Goal: Task Accomplishment & Management: Complete application form

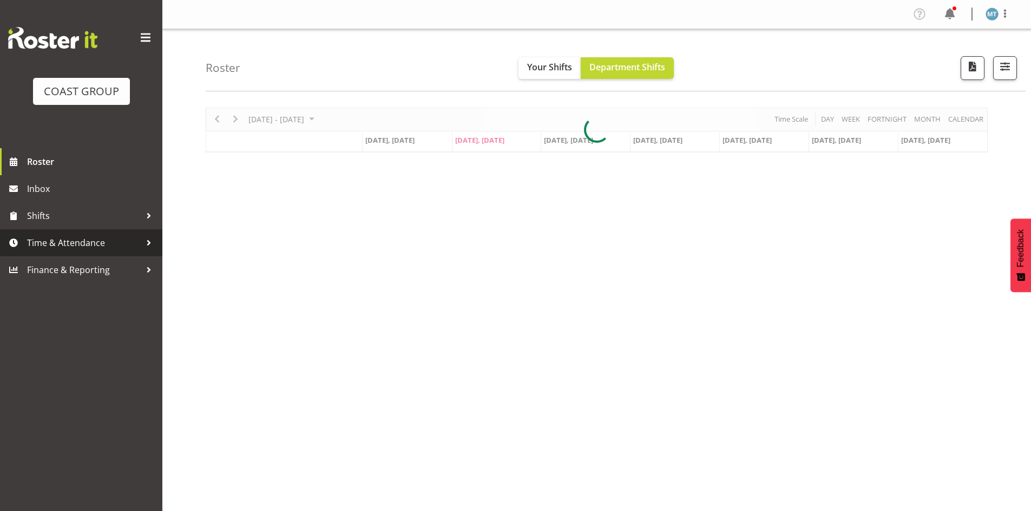
click at [68, 252] on link "Time & Attendance" at bounding box center [81, 242] width 162 height 27
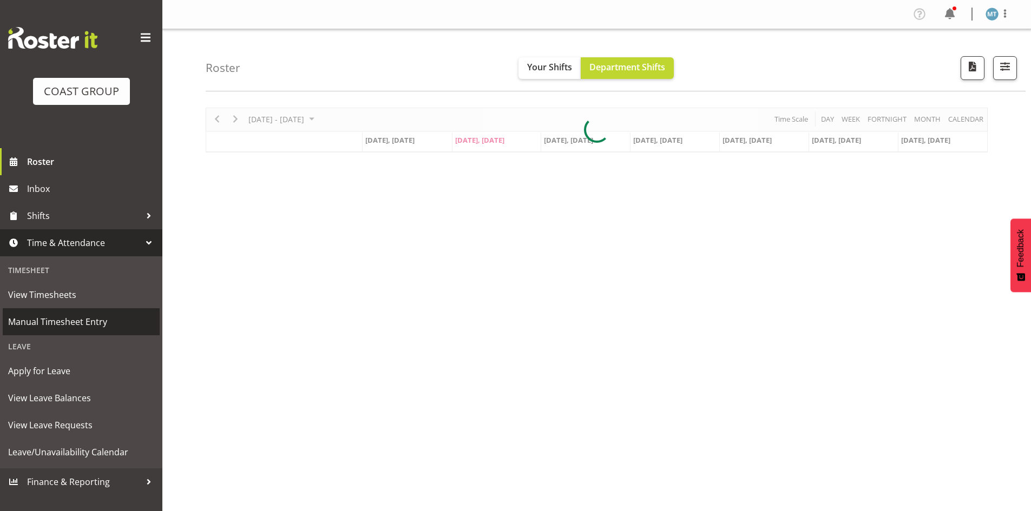
click at [62, 314] on span "Manual Timesheet Entry" at bounding box center [81, 322] width 146 height 16
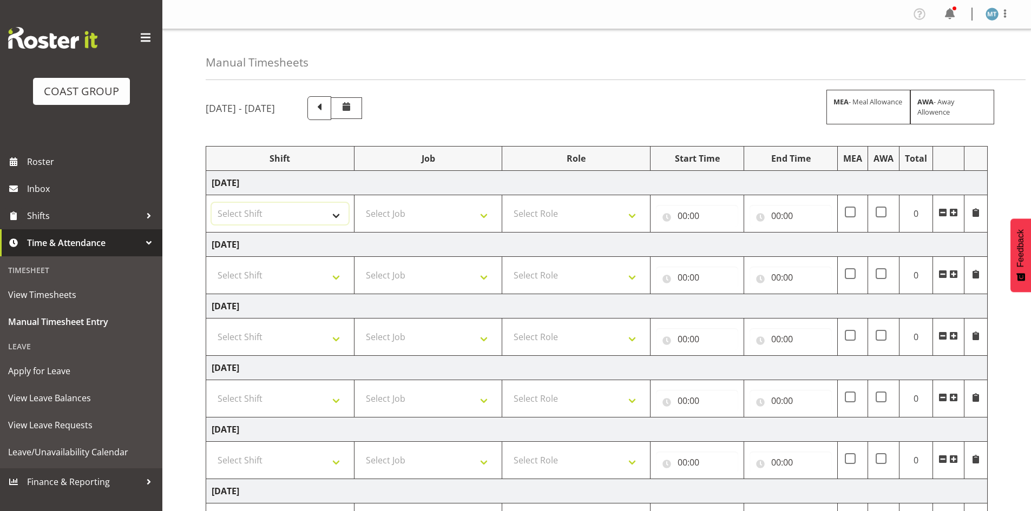
click at [326, 220] on select "Select Shift ?Install - Bunnings Akld AI Summit AP Training Course [PERSON_NAME…" at bounding box center [280, 214] width 137 height 22
select select "987"
click at [212, 203] on select "Select Shift ?Install - Bunnings Akld AI Summit AP Training Course [PERSON_NAME…" at bounding box center [280, 214] width 137 height 22
click at [411, 219] on select "Select Job 1 Carlton Events 1 [PERSON_NAME][GEOGRAPHIC_DATA] 1 [PERSON_NAME][GE…" at bounding box center [428, 214] width 137 height 22
select select "69"
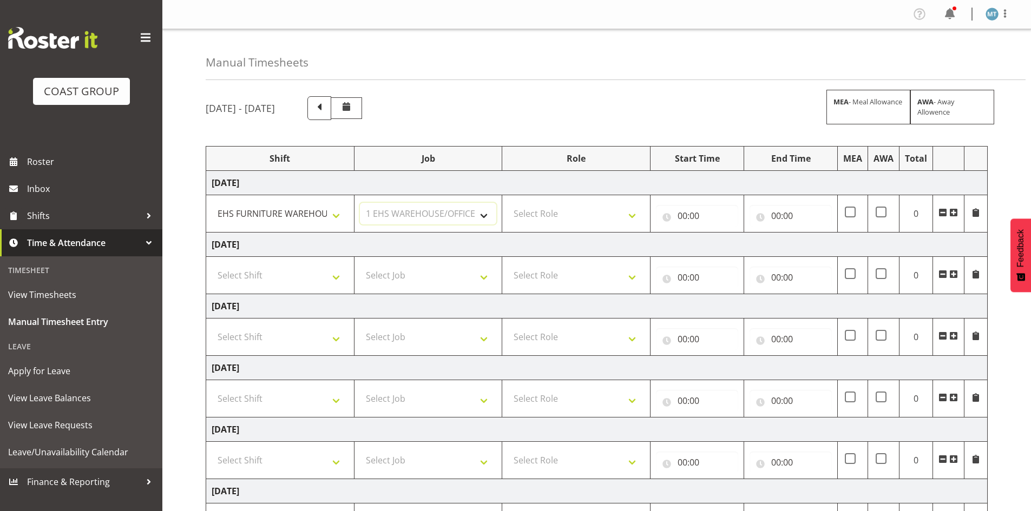
click at [360, 203] on select "Select Job 1 Carlton Events 1 [PERSON_NAME][GEOGRAPHIC_DATA] 1 [PERSON_NAME][GE…" at bounding box center [428, 214] width 137 height 22
click at [520, 213] on select "Select Role EHS AKL FURNITURE" at bounding box center [576, 214] width 137 height 22
select select "189"
click at [508, 203] on select "Select Role EHS AKL FURNITURE" at bounding box center [576, 214] width 137 height 22
click at [704, 217] on input "00:00" at bounding box center [697, 216] width 82 height 22
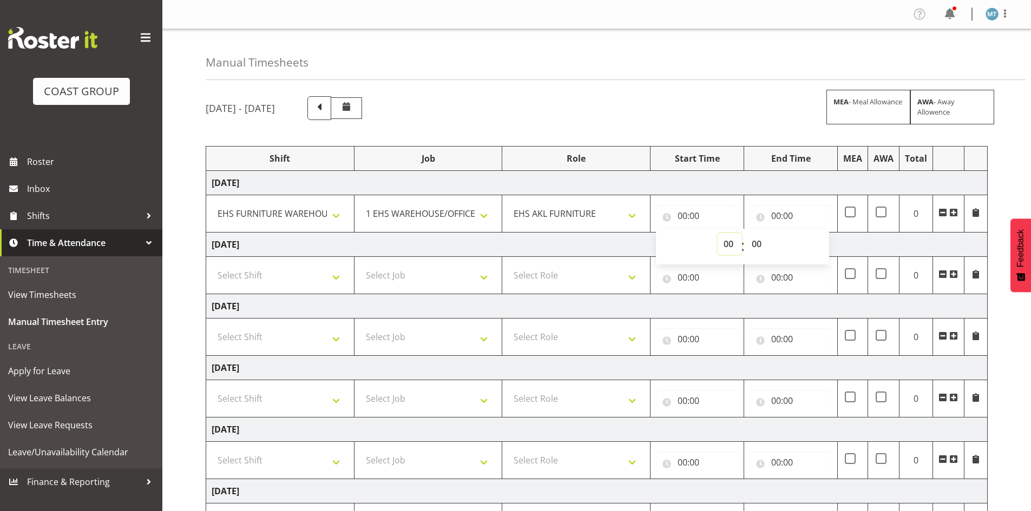
click at [722, 243] on select "00 01 02 03 04 05 06 07 08 09 10 11 12 13 14 15 16 17 18 19 20 21 22 23" at bounding box center [730, 244] width 24 height 22
select select "7"
click at [718, 233] on select "00 01 02 03 04 05 06 07 08 09 10 11 12 13 14 15 16 17 18 19 20 21 22 23" at bounding box center [730, 244] width 24 height 22
type input "07:00"
click at [753, 244] on select "00 01 02 03 04 05 06 07 08 09 10 11 12 13 14 15 16 17 18 19 20 21 22 23 24 25 2…" at bounding box center [758, 244] width 24 height 22
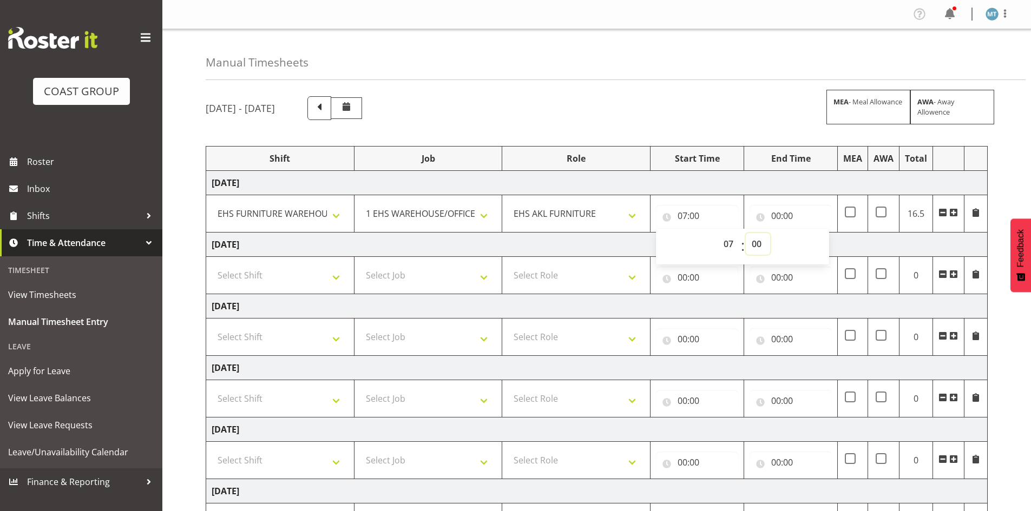
select select "30"
click at [746, 233] on select "00 01 02 03 04 05 06 07 08 09 10 11 12 13 14 15 16 17 18 19 20 21 22 23 24 25 2…" at bounding box center [758, 244] width 24 height 22
type input "07:30"
click at [782, 209] on input "00:00" at bounding box center [791, 216] width 82 height 22
click at [814, 245] on select "00 01 02 03 04 05 06 07 08 09 10 11 12 13 14 15 16 17 18 19 20 21 22 23" at bounding box center [823, 244] width 24 height 22
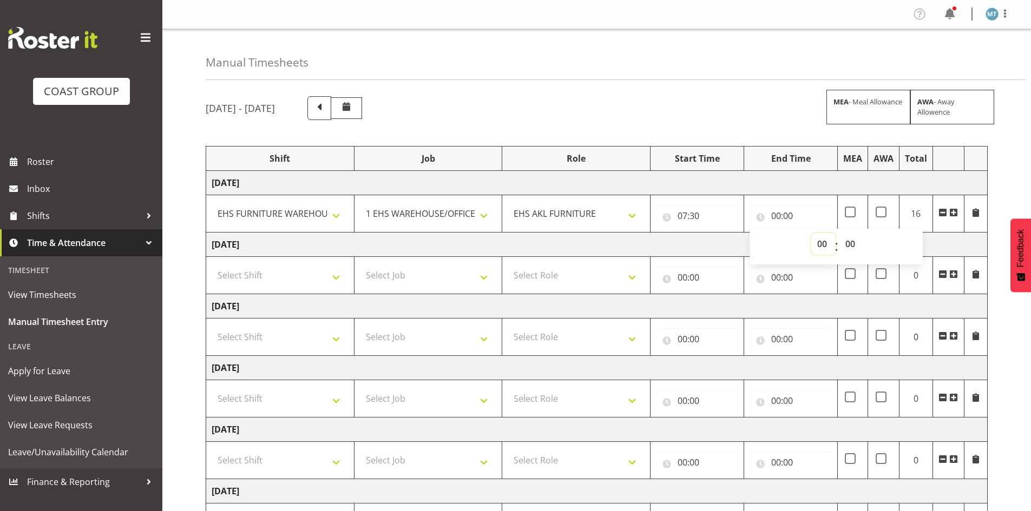
select select "16"
click at [811, 233] on select "00 01 02 03 04 05 06 07 08 09 10 11 12 13 14 15 16 17 18 19 20 21 22 23" at bounding box center [823, 244] width 24 height 22
type input "16:00"
click at [705, 246] on td "[DATE]" at bounding box center [596, 245] width 781 height 24
click at [288, 271] on select "Select Shift ?Install - Bunnings Akld AI Summit AP Training Course [PERSON_NAME…" at bounding box center [280, 276] width 137 height 22
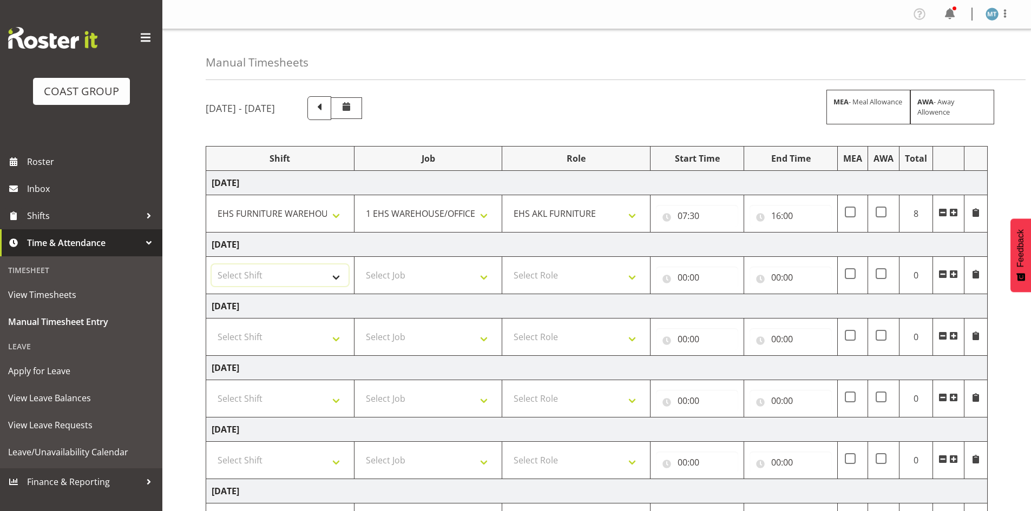
select select "987"
click at [212, 265] on select "Select Shift ?Install - Bunnings Akld AI Summit AP Training Course [PERSON_NAME…" at bounding box center [280, 276] width 137 height 22
click at [370, 265] on select "Select Job 1 Carlton Events 1 [PERSON_NAME][GEOGRAPHIC_DATA] 1 [PERSON_NAME][GE…" at bounding box center [428, 276] width 137 height 22
select select "69"
click at [360, 265] on select "Select Job 1 Carlton Events 1 [PERSON_NAME][GEOGRAPHIC_DATA] 1 [PERSON_NAME][GE…" at bounding box center [428, 276] width 137 height 22
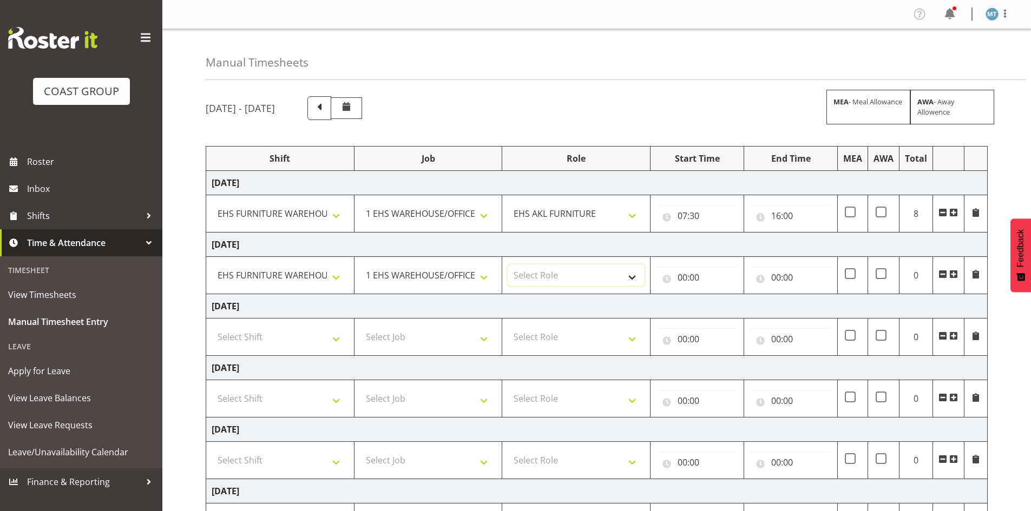
click at [575, 277] on select "Select Role EHS AKL FURNITURE" at bounding box center [576, 276] width 137 height 22
select select "189"
click at [508, 265] on select "Select Role EHS AKL FURNITURE" at bounding box center [576, 276] width 137 height 22
click at [688, 273] on input "00:00" at bounding box center [697, 278] width 82 height 22
click at [732, 304] on select "00 01 02 03 04 05 06 07 08 09 10 11 12 13 14 15 16 17 18 19 20 21 22 23" at bounding box center [730, 306] width 24 height 22
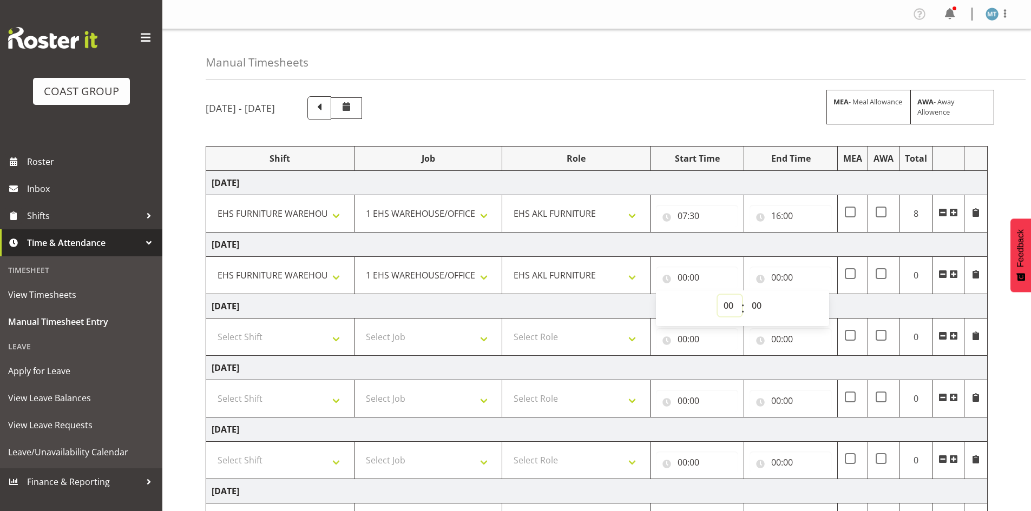
select select "7"
click at [718, 295] on select "00 01 02 03 04 05 06 07 08 09 10 11 12 13 14 15 16 17 18 19 20 21 22 23" at bounding box center [730, 306] width 24 height 22
type input "07:00"
click at [763, 304] on select "00 01 02 03 04 05 06 07 08 09 10 11 12 13 14 15 16 17 18 19 20 21 22 23 24 25 2…" at bounding box center [758, 306] width 24 height 22
select select "30"
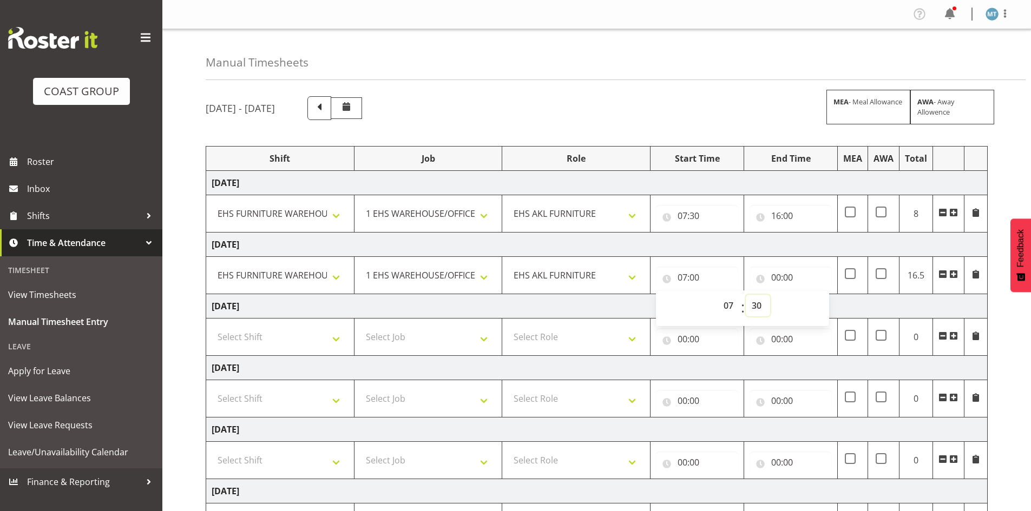
click at [746, 295] on select "00 01 02 03 04 05 06 07 08 09 10 11 12 13 14 15 16 17 18 19 20 21 22 23 24 25 2…" at bounding box center [758, 306] width 24 height 22
type input "07:30"
click at [774, 277] on input "00:00" at bounding box center [791, 278] width 82 height 22
click at [818, 306] on select "00 01 02 03 04 05 06 07 08 09 10 11 12 13 14 15 16 17 18 19 20 21 22 23" at bounding box center [823, 306] width 24 height 22
select select "15"
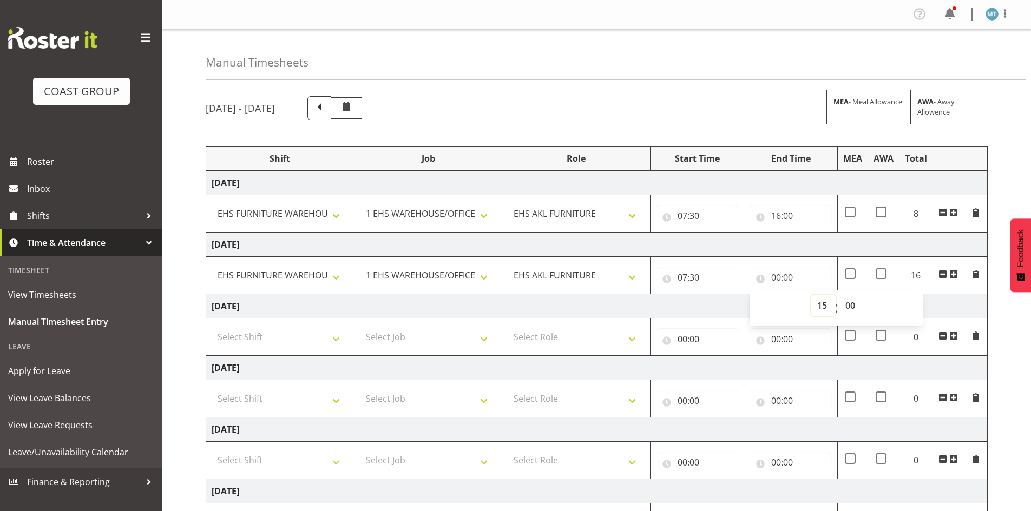
click at [811, 295] on select "00 01 02 03 04 05 06 07 08 09 10 11 12 13 14 15 16 17 18 19 20 21 22 23" at bounding box center [823, 306] width 24 height 22
type input "15:00"
click at [846, 306] on select "00 01 02 03 04 05 06 07 08 09 10 11 12 13 14 15 16 17 18 19 20 21 22 23 24 25 2…" at bounding box center [851, 306] width 24 height 22
select select "30"
click at [839, 295] on select "00 01 02 03 04 05 06 07 08 09 10 11 12 13 14 15 16 17 18 19 20 21 22 23 24 25 2…" at bounding box center [851, 306] width 24 height 22
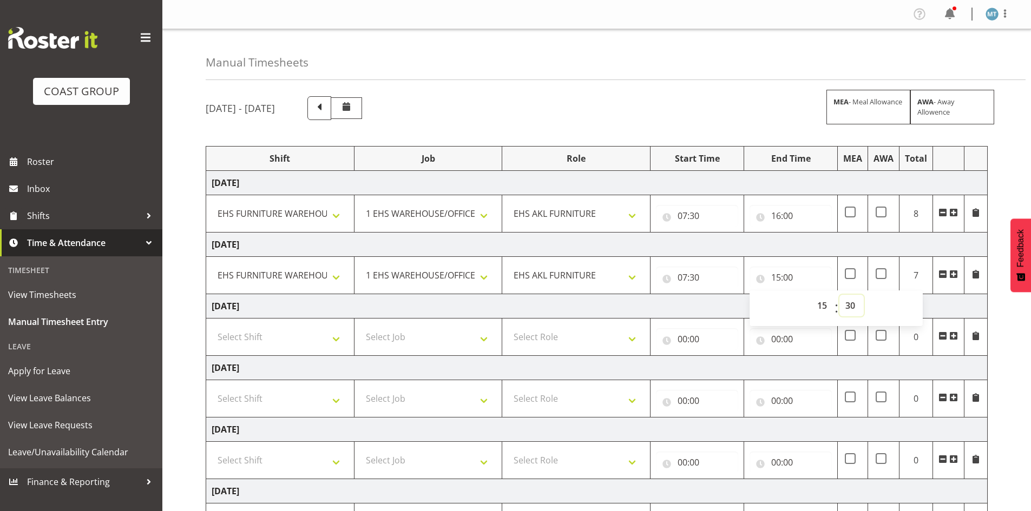
type input "15:30"
drag, startPoint x: 728, startPoint y: 304, endPoint x: 773, endPoint y: 291, distance: 46.1
click at [727, 301] on td "[DATE]" at bounding box center [596, 306] width 781 height 24
click at [952, 273] on span at bounding box center [953, 274] width 9 height 9
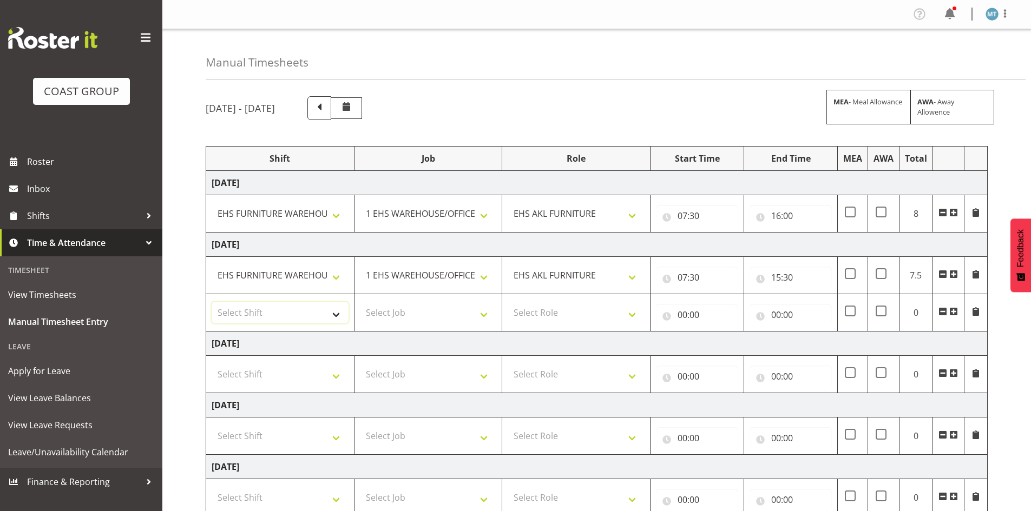
click at [317, 308] on select "Select Shift ?Install - Bunnings Akld AI Summit AP Training Course [PERSON_NAME…" at bounding box center [280, 313] width 137 height 22
select select "987"
click at [212, 302] on select "Select Shift ?Install - Bunnings Akld AI Summit AP Training Course [PERSON_NAME…" at bounding box center [280, 313] width 137 height 22
click at [410, 315] on select "Select Job 1 Carlton Events 1 [PERSON_NAME][GEOGRAPHIC_DATA] 1 [PERSON_NAME][GE…" at bounding box center [428, 313] width 137 height 22
select select "69"
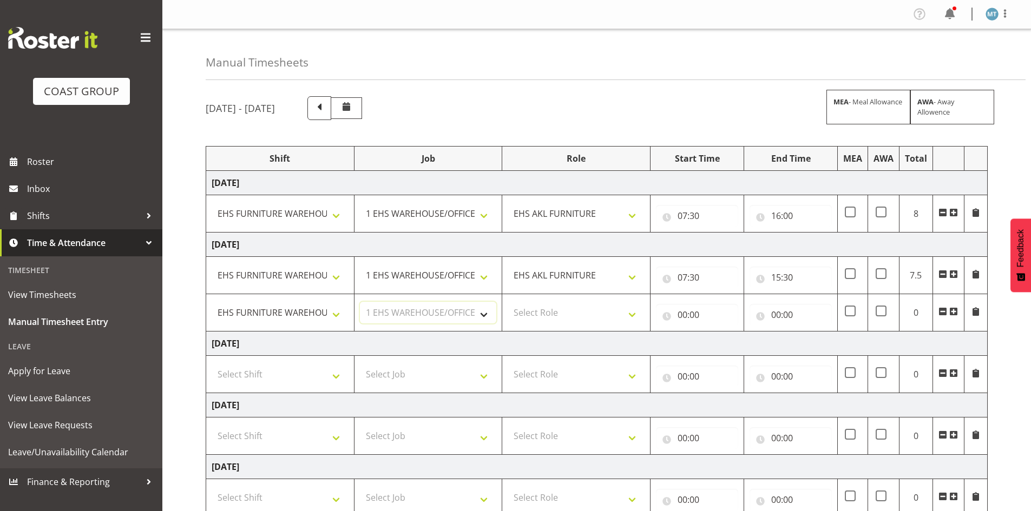
click at [360, 302] on select "Select Job 1 Carlton Events 1 [PERSON_NAME][GEOGRAPHIC_DATA] 1 [PERSON_NAME][GE…" at bounding box center [428, 313] width 137 height 22
click at [555, 304] on select "Select Role EHS AKL FURNITURE" at bounding box center [576, 313] width 137 height 22
select select "189"
click at [508, 302] on select "Select Role EHS AKL FURNITURE" at bounding box center [576, 313] width 137 height 22
click at [680, 311] on input "00:00" at bounding box center [697, 315] width 82 height 22
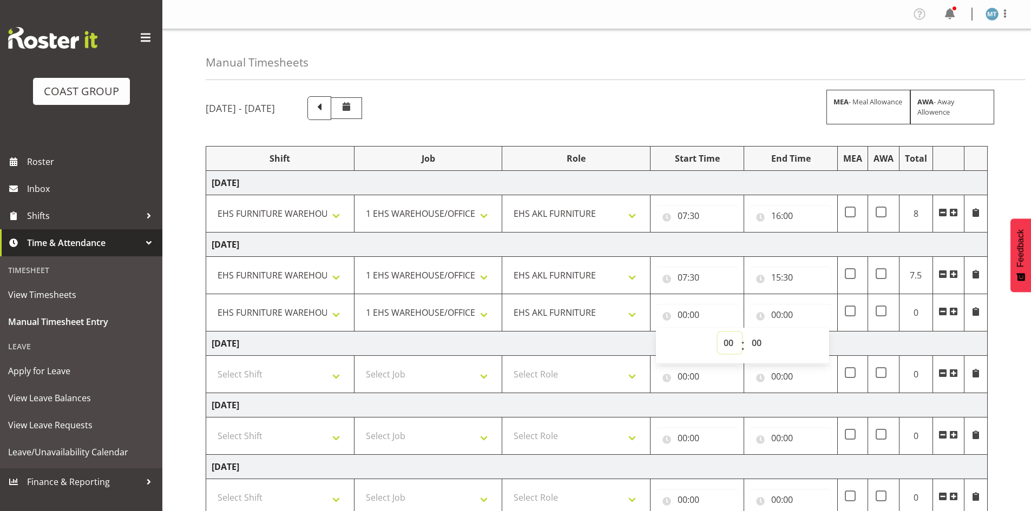
click at [721, 340] on select "00 01 02 03 04 05 06 07 08 09 10 11 12 13 14 15 16 17 18 19 20 21 22 23" at bounding box center [730, 343] width 24 height 22
select select "15"
click at [718, 332] on select "00 01 02 03 04 05 06 07 08 09 10 11 12 13 14 15 16 17 18 19 20 21 22 23" at bounding box center [730, 343] width 24 height 22
type input "15:00"
drag, startPoint x: 754, startPoint y: 342, endPoint x: 755, endPoint y: 336, distance: 6.1
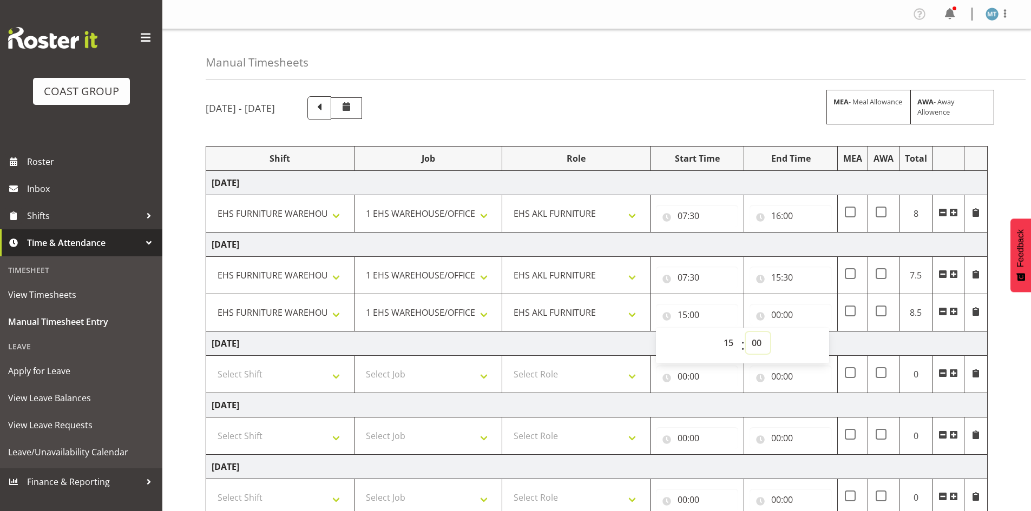
click at [754, 342] on select "00 01 02 03 04 05 06 07 08 09 10 11 12 13 14 15 16 17 18 19 20 21 22 23 24 25 2…" at bounding box center [758, 343] width 24 height 22
select select "30"
click at [746, 332] on select "00 01 02 03 04 05 06 07 08 09 10 11 12 13 14 15 16 17 18 19 20 21 22 23 24 25 2…" at bounding box center [758, 343] width 24 height 22
type input "15:30"
click at [636, 340] on td "[DATE]" at bounding box center [596, 344] width 781 height 24
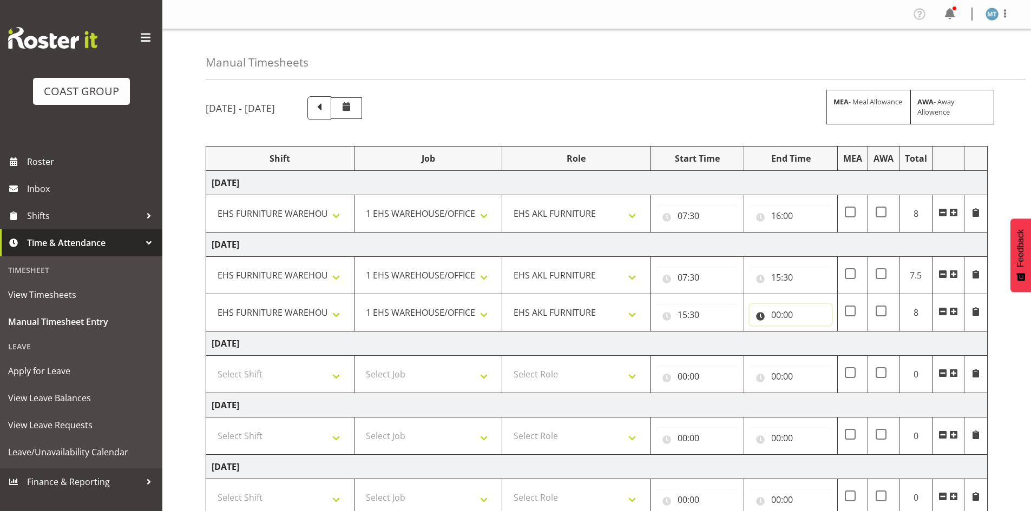
click at [772, 317] on input "00:00" at bounding box center [791, 315] width 82 height 22
click at [817, 339] on select "00 01 02 03 04 05 06 07 08 09 10 11 12 13 14 15 16 17 18 19 20 21 22 23" at bounding box center [823, 343] width 24 height 22
select select "18"
click at [811, 332] on select "00 01 02 03 04 05 06 07 08 09 10 11 12 13 14 15 16 17 18 19 20 21 22 23" at bounding box center [823, 343] width 24 height 22
type input "18:00"
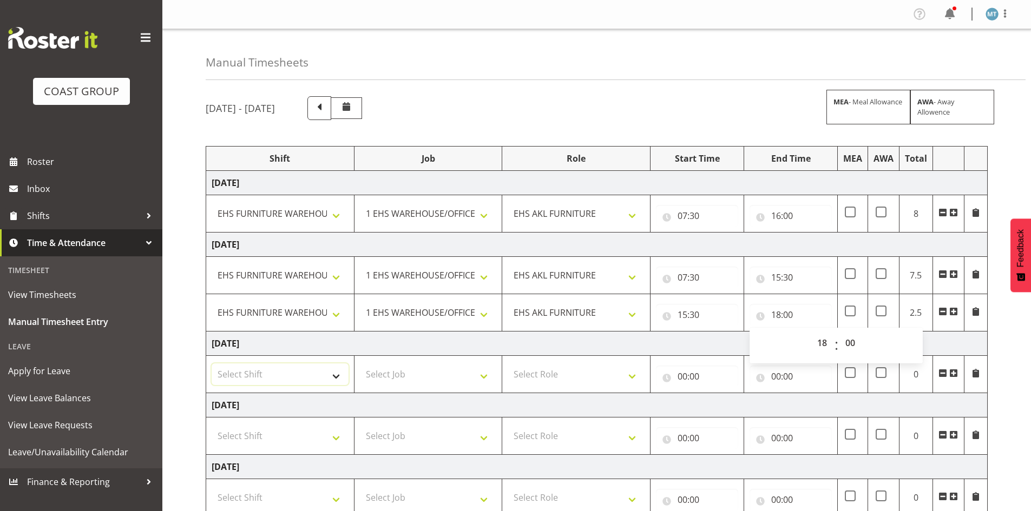
click at [266, 382] on select "Select Shift ?Install - Bunnings Akld AI Summit AP Training Course [PERSON_NAME…" at bounding box center [280, 375] width 137 height 22
click at [246, 372] on select "Select Shift ?Install - Bunnings Akld AI Summit AP Training Course [PERSON_NAME…" at bounding box center [280, 375] width 137 height 22
select select "987"
click at [212, 364] on select "Select Shift ?Install - Bunnings Akld AI Summit AP Training Course [PERSON_NAME…" at bounding box center [280, 375] width 137 height 22
click at [384, 361] on td "Select Job 1 Carlton Events 1 [PERSON_NAME][GEOGRAPHIC_DATA] 1 [PERSON_NAME][GE…" at bounding box center [428, 374] width 148 height 37
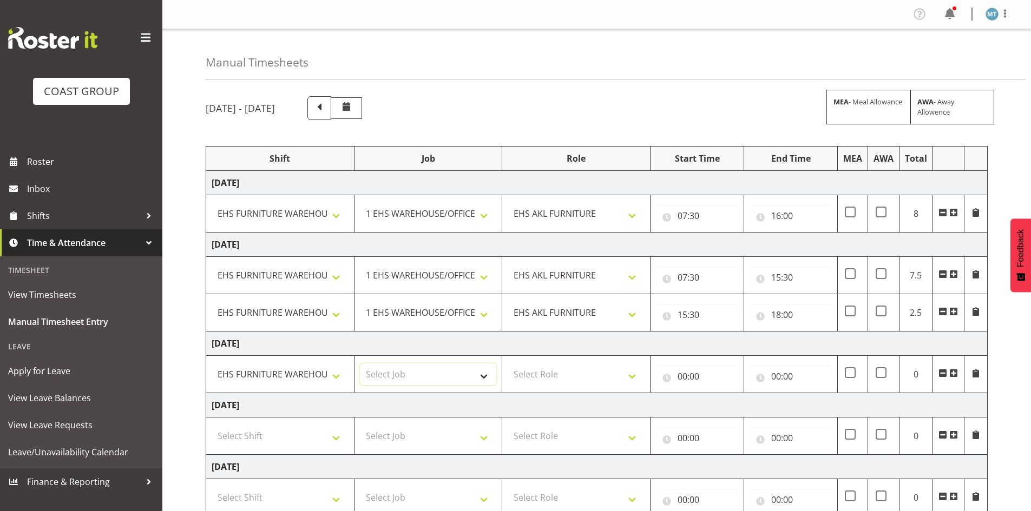
click at [384, 368] on select "Select Job 1 Carlton Events 1 [PERSON_NAME][GEOGRAPHIC_DATA] 1 [PERSON_NAME][GE…" at bounding box center [428, 375] width 137 height 22
select select "69"
click at [360, 364] on select "Select Job 1 Carlton Events 1 [PERSON_NAME][GEOGRAPHIC_DATA] 1 [PERSON_NAME][GE…" at bounding box center [428, 375] width 137 height 22
click at [533, 376] on select "Select Role EHS AKL FURNITURE" at bounding box center [576, 375] width 137 height 22
select select "189"
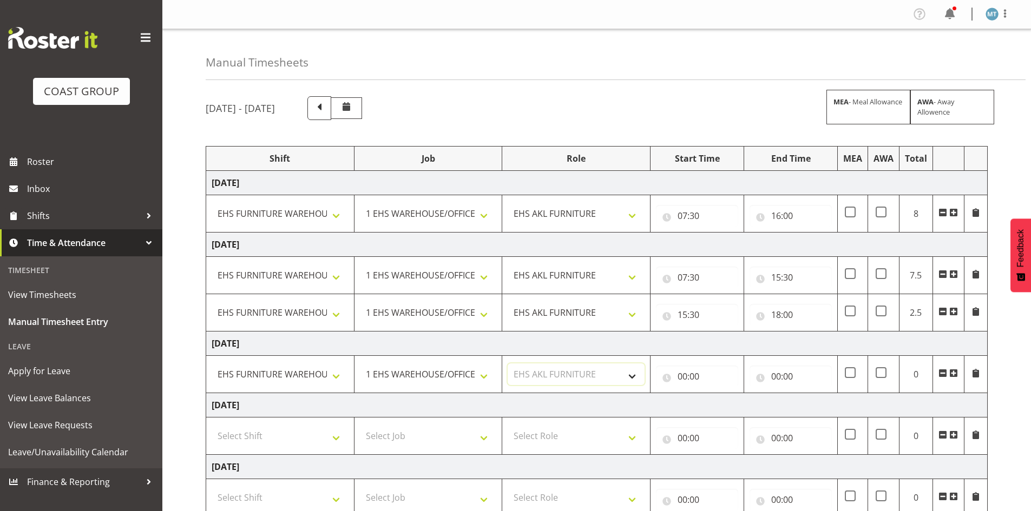
click at [508, 364] on select "Select Role EHS AKL FURNITURE" at bounding box center [576, 375] width 137 height 22
click at [680, 371] on input "00:00" at bounding box center [697, 377] width 82 height 22
click at [733, 403] on select "00 01 02 03 04 05 06 07 08 09 10 11 12 13 14 15 16 17 18 19 20 21 22 23" at bounding box center [730, 405] width 24 height 22
select select "7"
click at [718, 394] on select "00 01 02 03 04 05 06 07 08 09 10 11 12 13 14 15 16 17 18 19 20 21 22 23" at bounding box center [730, 405] width 24 height 22
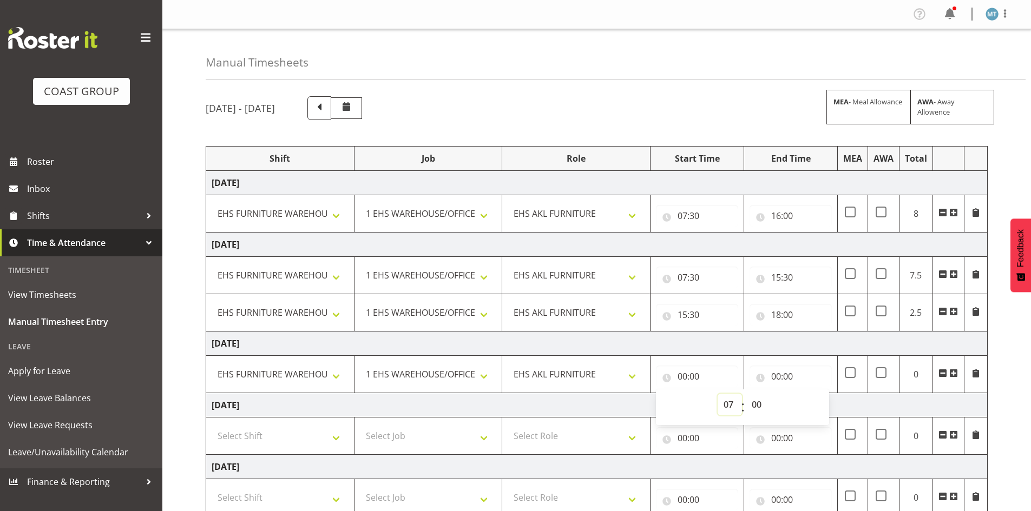
type input "07:00"
click at [763, 405] on select "00 01 02 03 04 05 06 07 08 09 10 11 12 13 14 15 16 17 18 19 20 21 22 23 24 25 2…" at bounding box center [758, 405] width 24 height 22
select select "30"
click at [746, 394] on select "00 01 02 03 04 05 06 07 08 09 10 11 12 13 14 15 16 17 18 19 20 21 22 23 24 25 2…" at bounding box center [758, 405] width 24 height 22
type input "07:30"
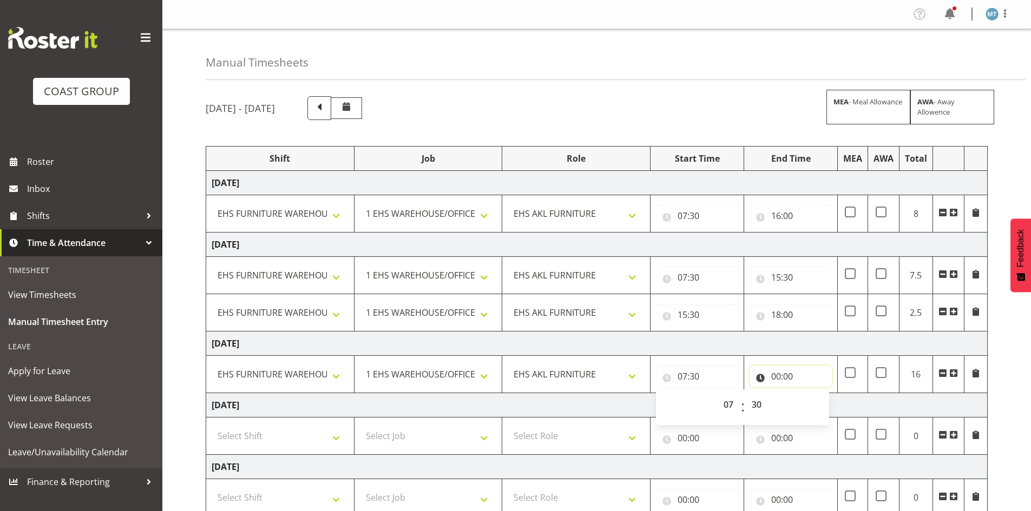
click at [771, 376] on input "00:00" at bounding box center [791, 377] width 82 height 22
click at [816, 405] on select "00 01 02 03 04 05 06 07 08 09 10 11 12 13 14 15 16 17 18 19 20 21 22 23" at bounding box center [823, 405] width 24 height 22
select select "16"
click at [811, 394] on select "00 01 02 03 04 05 06 07 08 09 10 11 12 13 14 15 16 17 18 19 20 21 22 23" at bounding box center [823, 405] width 24 height 22
type input "16:00"
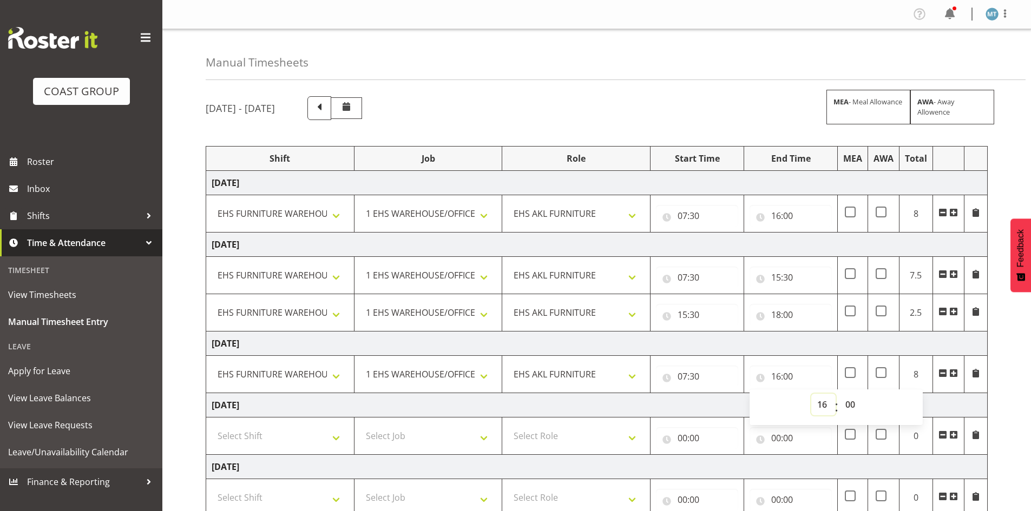
click at [817, 402] on select "00 01 02 03 04 05 06 07 08 09 10 11 12 13 14 15 16 17 18 19 20 21 22 23" at bounding box center [823, 405] width 24 height 22
select select "17"
click at [811, 394] on select "00 01 02 03 04 05 06 07 08 09 10 11 12 13 14 15 16 17 18 19 20 21 22 23" at bounding box center [823, 405] width 24 height 22
type input "17:00"
click at [742, 405] on td "[DATE]" at bounding box center [596, 405] width 781 height 24
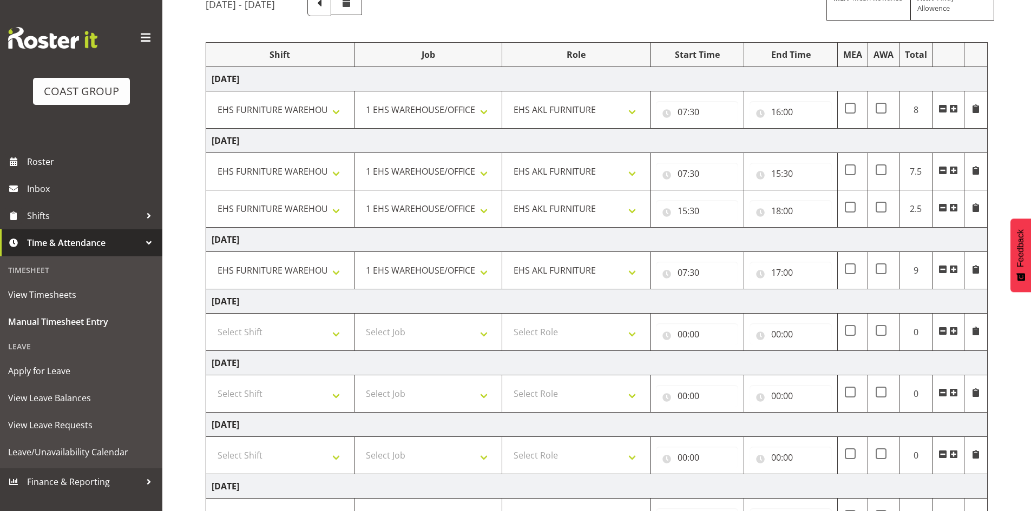
scroll to position [108, 0]
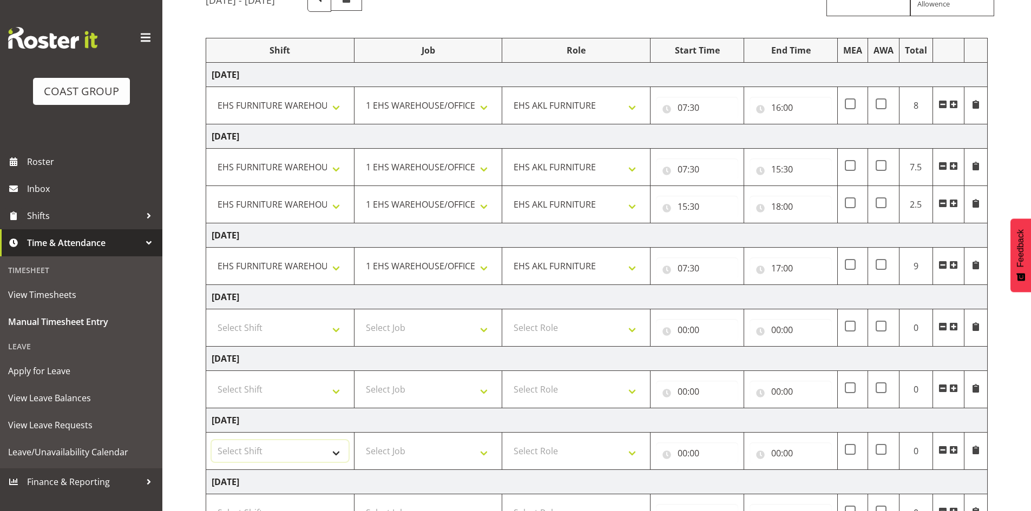
drag, startPoint x: 293, startPoint y: 456, endPoint x: 293, endPoint y: 450, distance: 6.0
click at [293, 456] on select "Select Shift ?Install - Bunnings Akld AI Summit AP Training Course [PERSON_NAME…" at bounding box center [280, 452] width 137 height 22
select select "987"
click at [212, 441] on select "Select Shift ?Install - Bunnings Akld AI Summit AP Training Course [PERSON_NAME…" at bounding box center [280, 452] width 137 height 22
click at [388, 448] on select "Select Job 1 Carlton Events 1 [PERSON_NAME][GEOGRAPHIC_DATA] 1 [PERSON_NAME][GE…" at bounding box center [428, 452] width 137 height 22
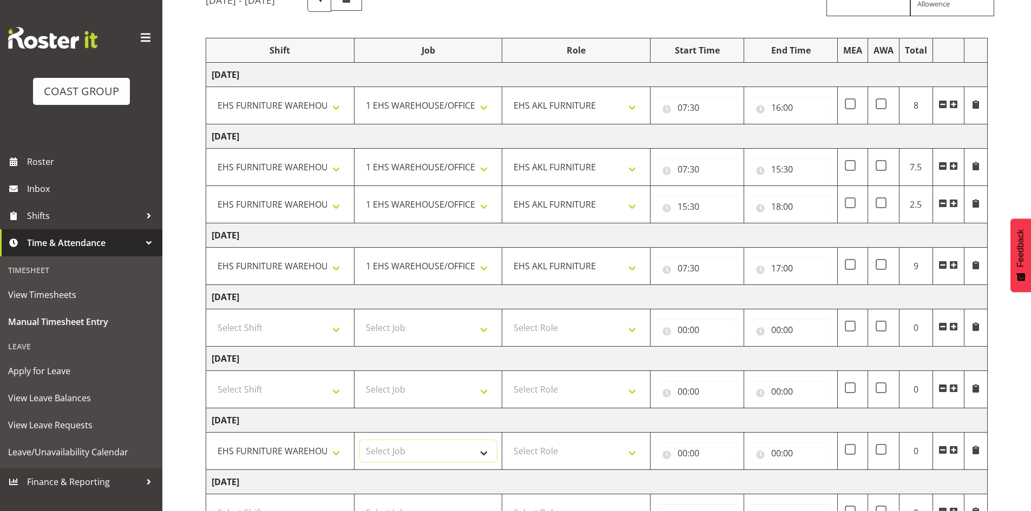
select select "69"
click at [360, 441] on select "Select Job 1 Carlton Events 1 [PERSON_NAME][GEOGRAPHIC_DATA] 1 [PERSON_NAME][GE…" at bounding box center [428, 452] width 137 height 22
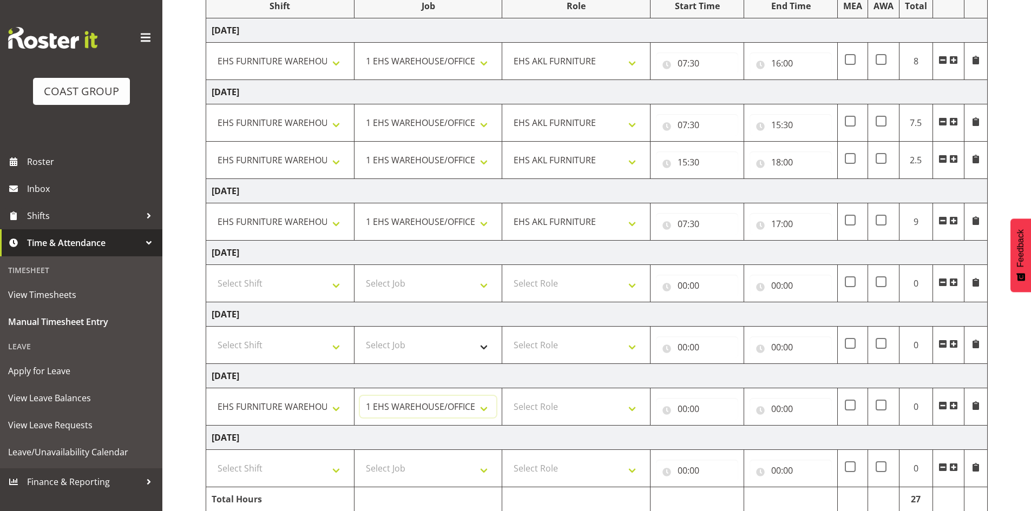
scroll to position [198, 0]
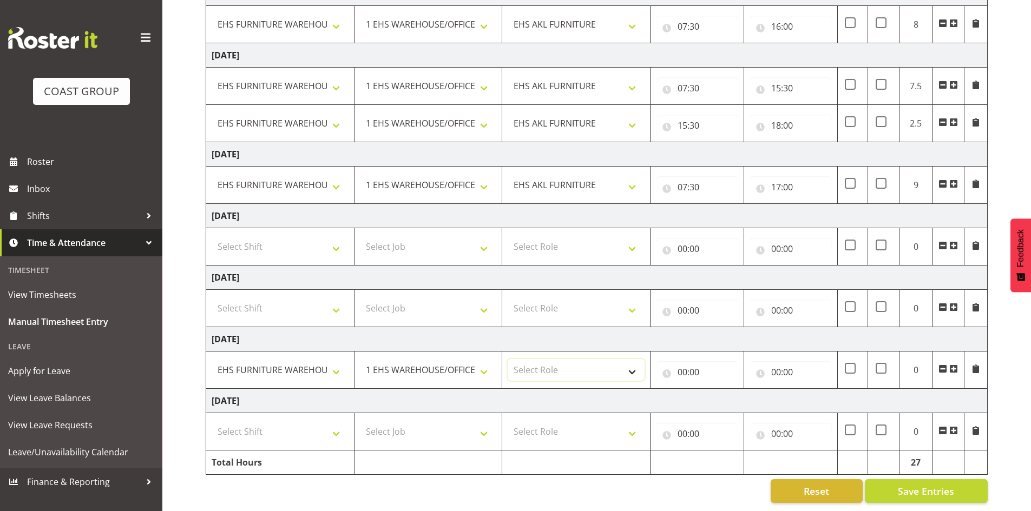
click at [582, 359] on select "Select Role EHS AKL FURNITURE" at bounding box center [576, 370] width 137 height 22
select select "189"
click at [508, 359] on select "Select Role EHS AKL FURNITURE" at bounding box center [576, 370] width 137 height 22
click at [678, 362] on input "00:00" at bounding box center [697, 373] width 82 height 22
click at [726, 391] on select "00 01 02 03 04 05 06 07 08 09 10 11 12 13 14 15 16 17 18 19 20 21 22 23" at bounding box center [730, 401] width 24 height 22
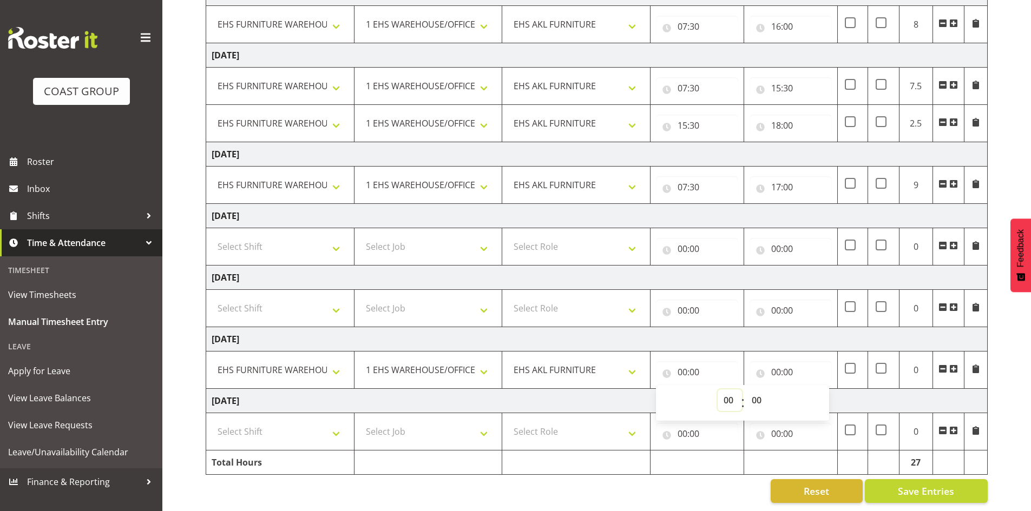
select select "8"
click at [718, 390] on select "00 01 02 03 04 05 06 07 08 09 10 11 12 13 14 15 16 17 18 19 20 21 22 23" at bounding box center [730, 401] width 24 height 22
type input "08:00"
click at [779, 365] on input "00:00" at bounding box center [791, 373] width 82 height 22
click at [817, 391] on select "00 01 02 03 04 05 06 07 08 09 10 11 12 13 14 15 16 17 18 19 20 21 22 23" at bounding box center [823, 401] width 24 height 22
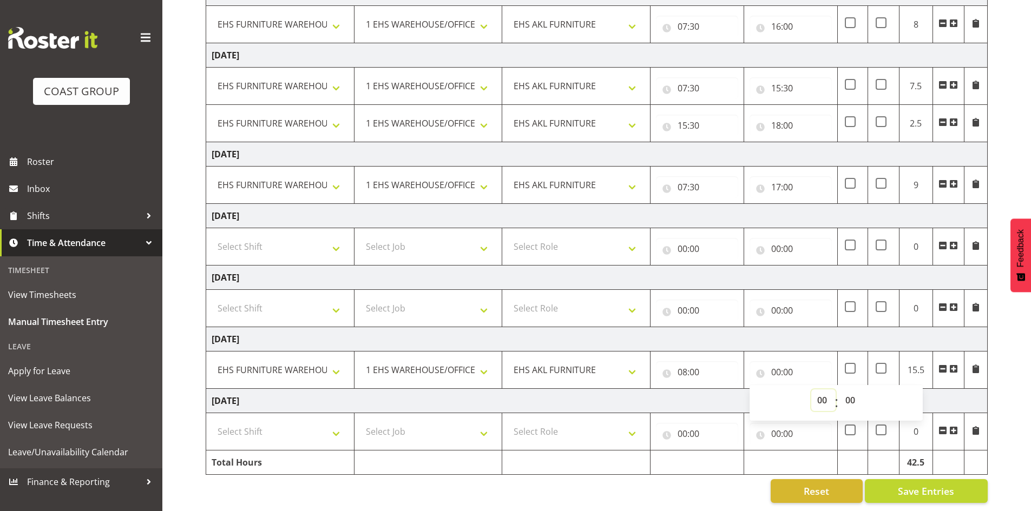
select select "17"
click at [811, 390] on select "00 01 02 03 04 05 06 07 08 09 10 11 12 13 14 15 16 17 18 19 20 21 22 23" at bounding box center [823, 401] width 24 height 22
type input "17:00"
click at [697, 389] on td "[DATE]" at bounding box center [596, 401] width 781 height 24
click at [313, 421] on select "Select Shift ?Install - Bunnings Akld AI Summit AP Training Course [PERSON_NAME…" at bounding box center [280, 432] width 137 height 22
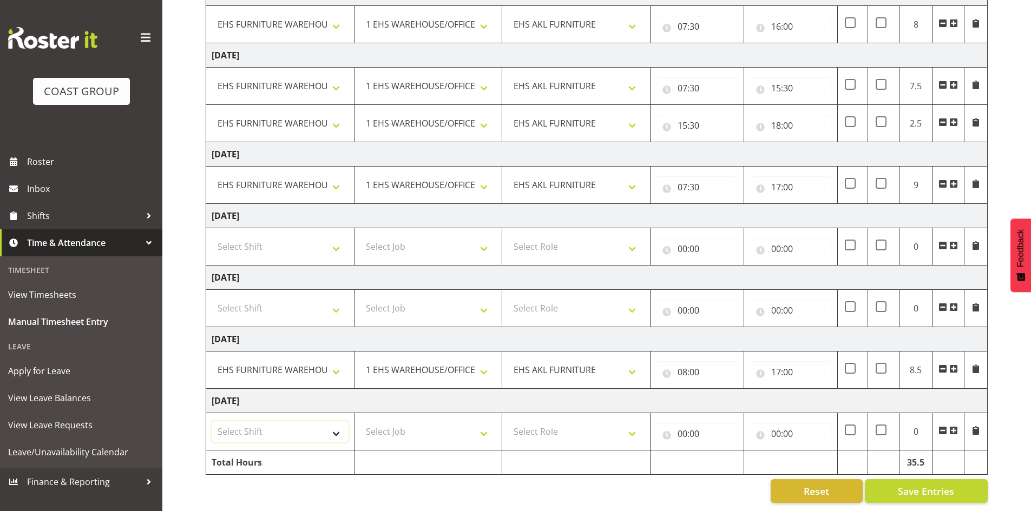
select select "987"
click at [212, 421] on select "Select Shift ?Install - Bunnings Akld AI Summit AP Training Course [PERSON_NAME…" at bounding box center [280, 432] width 137 height 22
click at [395, 428] on select "Select Job 1 Carlton Events 1 [PERSON_NAME][GEOGRAPHIC_DATA] 1 [PERSON_NAME][GE…" at bounding box center [428, 432] width 137 height 22
select select "69"
click at [360, 421] on select "Select Job 1 Carlton Events 1 [PERSON_NAME][GEOGRAPHIC_DATA] 1 [PERSON_NAME][GE…" at bounding box center [428, 432] width 137 height 22
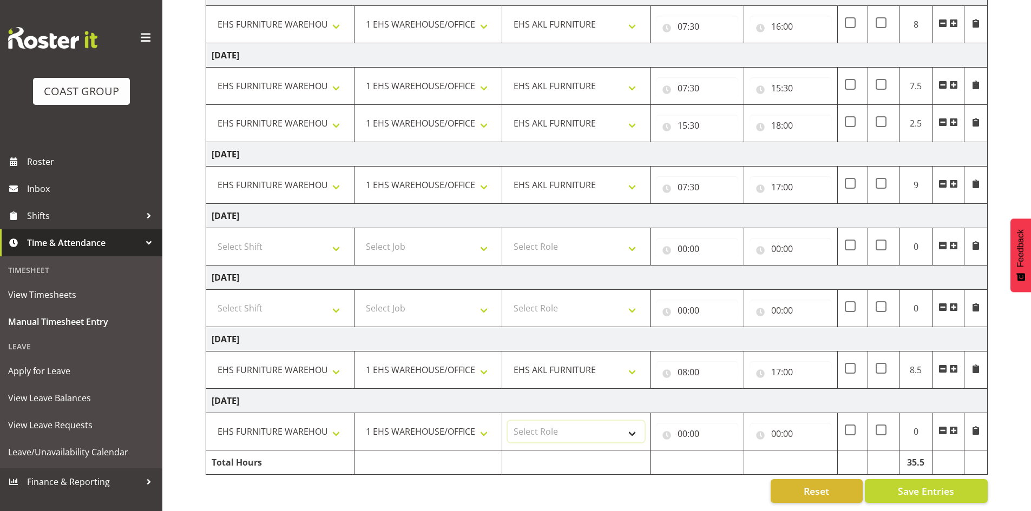
click at [590, 424] on select "Select Role EHS AKL FURNITURE" at bounding box center [576, 432] width 137 height 22
select select "189"
click at [508, 421] on select "Select Role EHS AKL FURNITURE" at bounding box center [576, 432] width 137 height 22
click at [676, 423] on input "00:00" at bounding box center [697, 434] width 82 height 22
click at [725, 452] on select "00 01 02 03 04 05 06 07 08 09 10 11 12 13 14 15 16 17 18 19 20 21 22 23" at bounding box center [730, 462] width 24 height 22
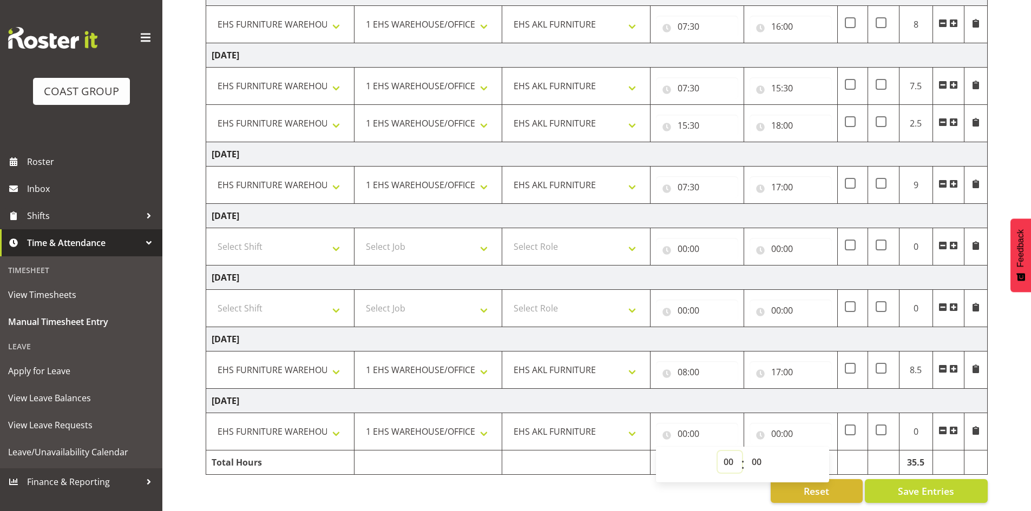
select select "7"
click at [718, 451] on select "00 01 02 03 04 05 06 07 08 09 10 11 12 13 14 15 16 17 18 19 20 21 22 23" at bounding box center [730, 462] width 24 height 22
type input "07:00"
click at [755, 453] on select "00 01 02 03 04 05 06 07 08 09 10 11 12 13 14 15 16 17 18 19 20 21 22 23 24 25 2…" at bounding box center [758, 462] width 24 height 22
select select "30"
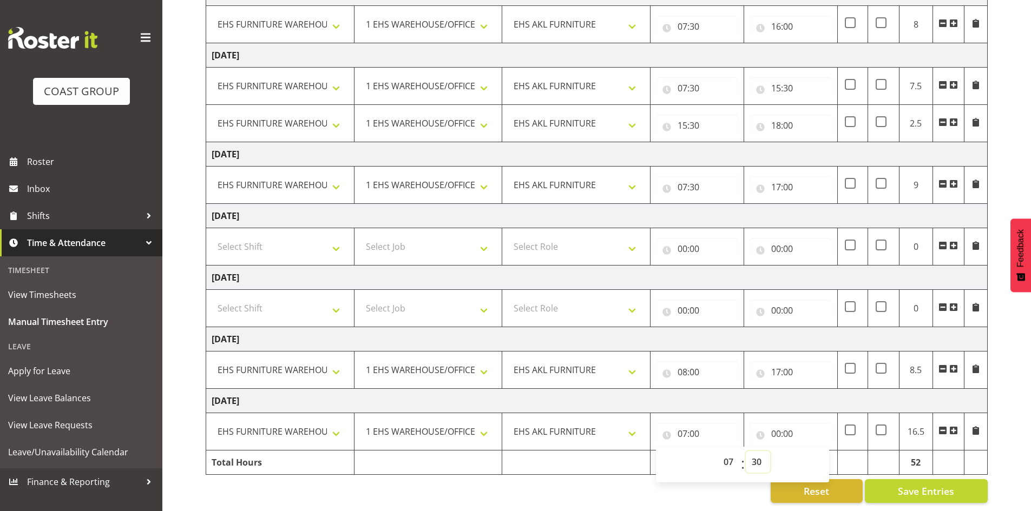
click at [746, 451] on select "00 01 02 03 04 05 06 07 08 09 10 11 12 13 14 15 16 17 18 19 20 21 22 23 24 25 2…" at bounding box center [758, 462] width 24 height 22
type input "07:30"
click at [776, 423] on input "00:00" at bounding box center [791, 434] width 82 height 22
click at [821, 454] on select "00 01 02 03 04 05 06 07 08 09 10 11 12 13 14 15 16 17 18 19 20 21 22 23" at bounding box center [823, 462] width 24 height 22
select select "17"
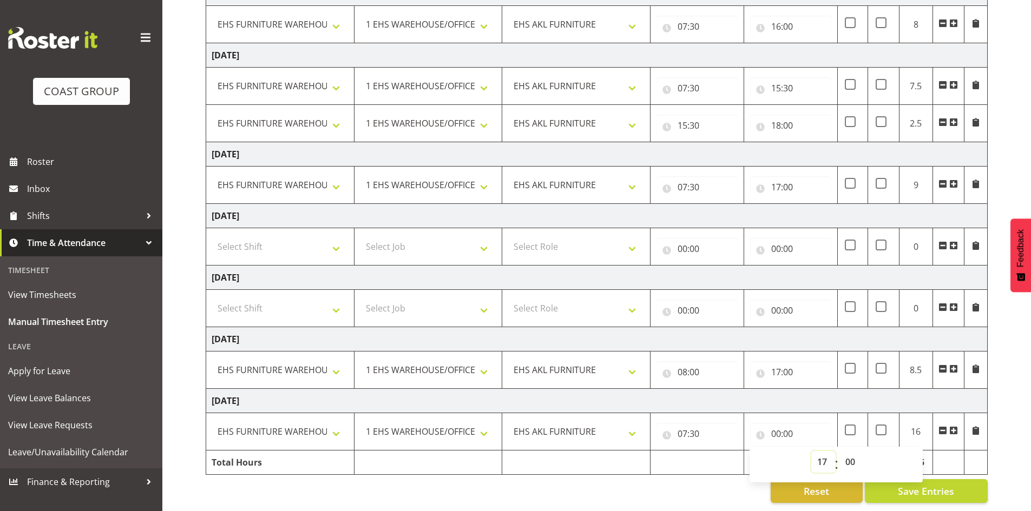
click at [811, 451] on select "00 01 02 03 04 05 06 07 08 09 10 11 12 13 14 15 16 17 18 19 20 21 22 23" at bounding box center [823, 462] width 24 height 22
type input "17:00"
click at [826, 395] on td "[DATE]" at bounding box center [596, 401] width 781 height 24
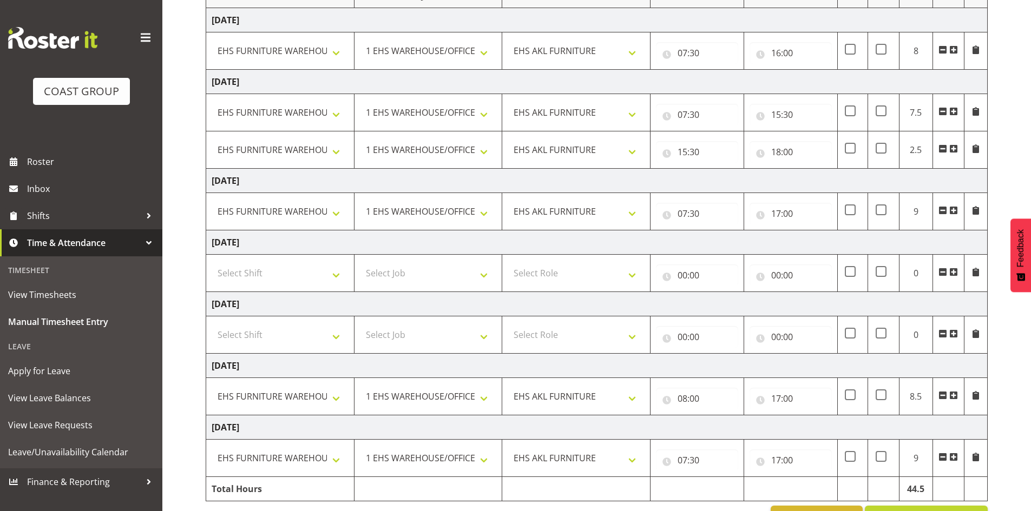
scroll to position [143, 0]
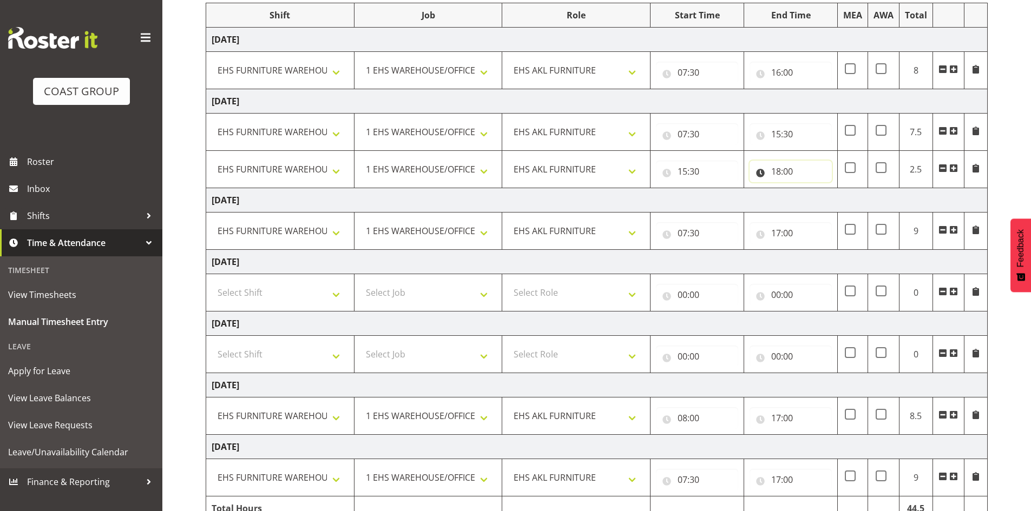
click at [788, 169] on input "18:00" at bounding box center [791, 172] width 82 height 22
click at [821, 195] on select "00 01 02 03 04 05 06 07 08 09 10 11 12 13 14 15 16 17 18 19 20 21 22 23" at bounding box center [823, 200] width 24 height 22
click at [820, 197] on select "00 01 02 03 04 05 06 07 08 09 10 11 12 13 14 15 16 17 18 19 20 21 22 23" at bounding box center [823, 200] width 24 height 22
click at [692, 194] on td "[DATE]" at bounding box center [596, 200] width 781 height 24
click at [789, 164] on input "18:00" at bounding box center [791, 172] width 82 height 22
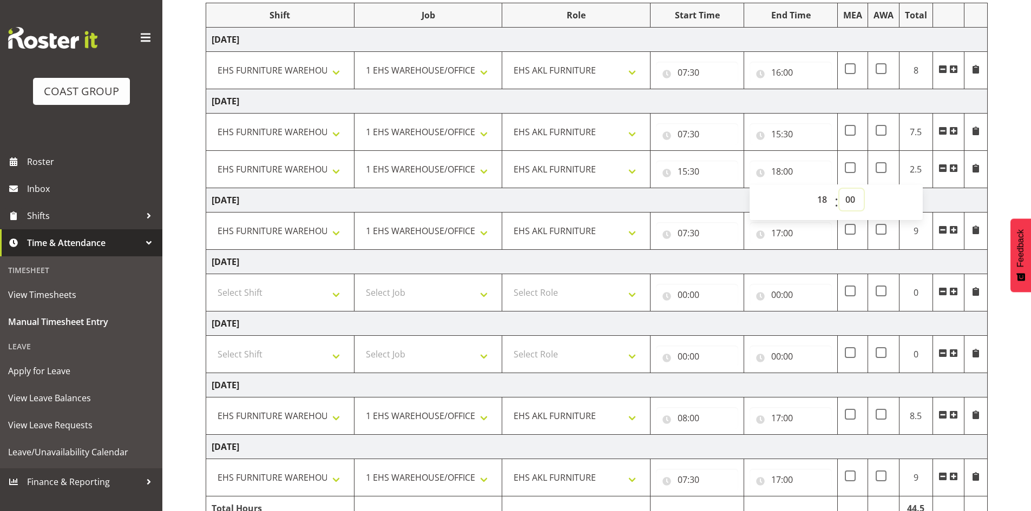
click at [846, 198] on select "00 01 02 03 04 05 06 07 08 09 10 11 12 13 14 15 16 17 18 19 20 21 22 23 24 25 2…" at bounding box center [851, 200] width 24 height 22
select select "30"
click at [839, 189] on select "00 01 02 03 04 05 06 07 08 09 10 11 12 13 14 15 16 17 18 19 20 21 22 23 24 25 2…" at bounding box center [851, 200] width 24 height 22
type input "18:30"
click at [736, 201] on td "[DATE]" at bounding box center [596, 200] width 781 height 24
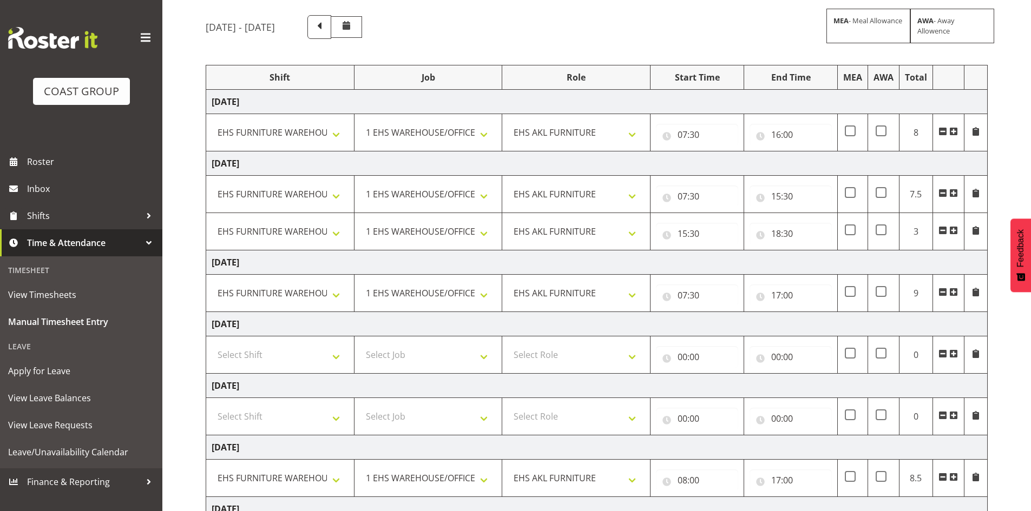
scroll to position [198, 0]
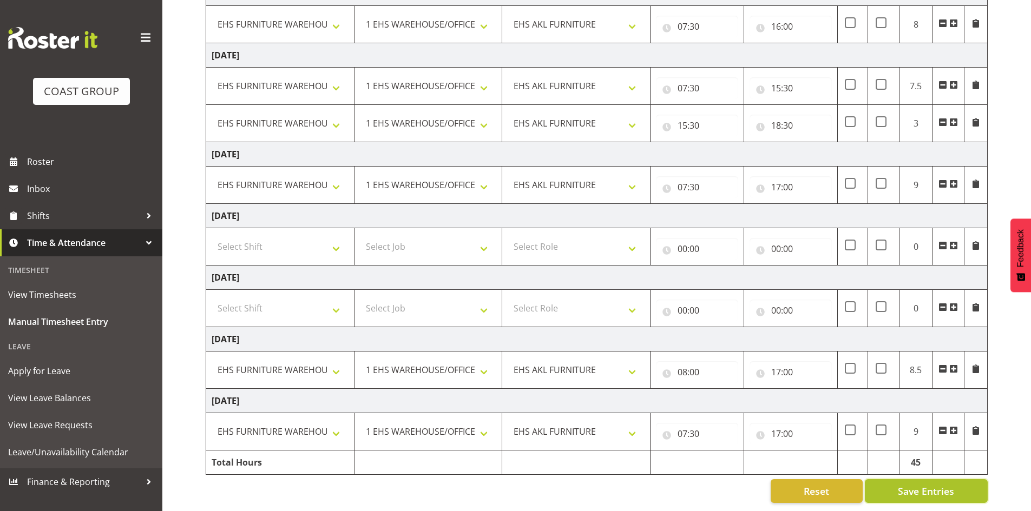
click at [894, 479] on button "Save Entries" at bounding box center [926, 491] width 123 height 24
